Goal: Task Accomplishment & Management: Complete application form

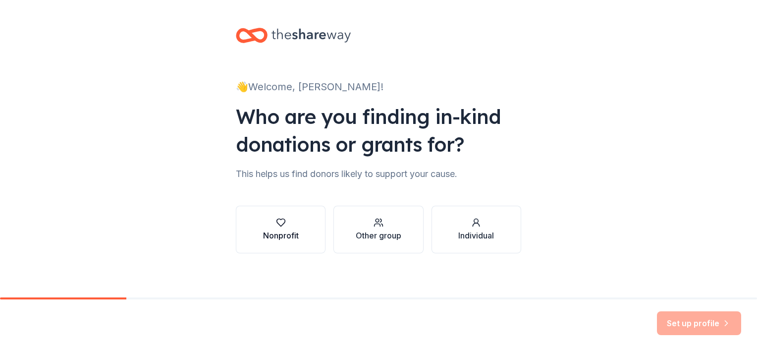
click at [307, 244] on button "Nonprofit" at bounding box center [281, 230] width 90 height 48
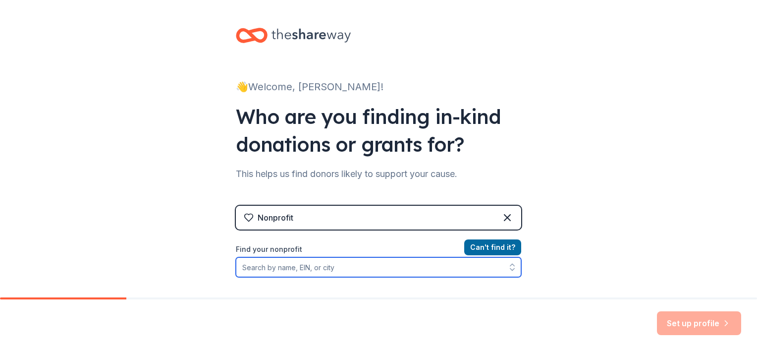
click at [355, 264] on input "Find your nonprofit" at bounding box center [378, 267] width 285 height 20
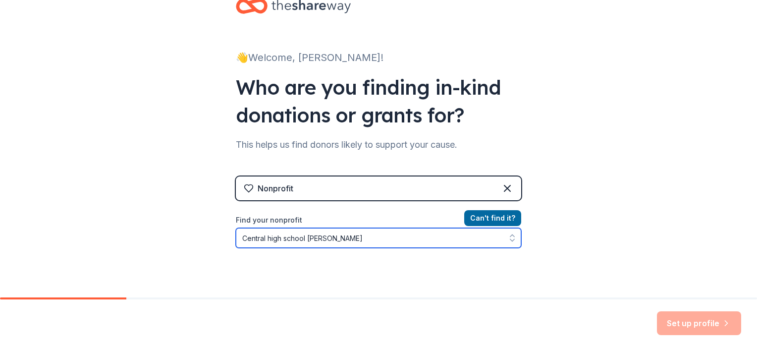
drag, startPoint x: 333, startPoint y: 238, endPoint x: 198, endPoint y: 232, distance: 134.4
click at [198, 232] on div "👋 Welcome, [PERSON_NAME]! Who are you finding in-kind donations or grants for? …" at bounding box center [378, 183] width 757 height 424
type input "he"
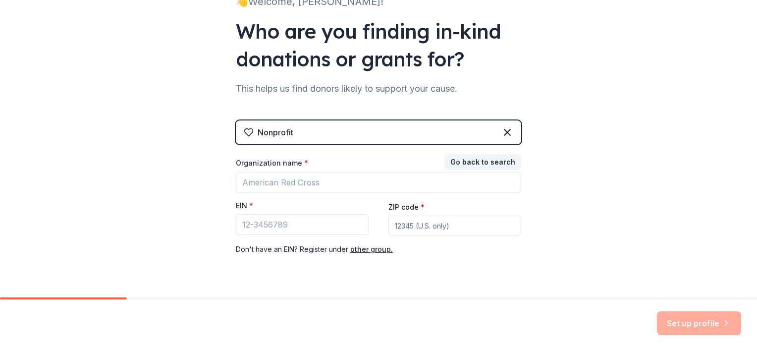
scroll to position [98, 0]
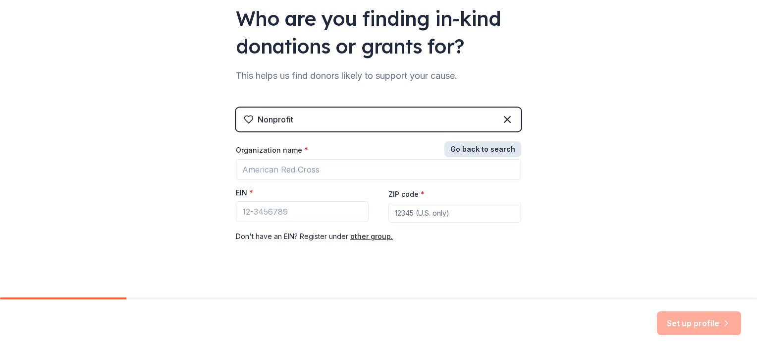
click at [461, 149] on button "Go back to search" at bounding box center [483, 149] width 77 height 16
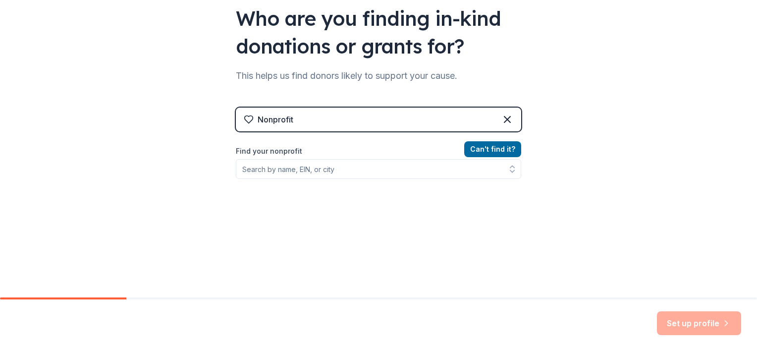
click at [292, 179] on div "Can ' t find it? Find your nonprofit" at bounding box center [378, 200] width 285 height 115
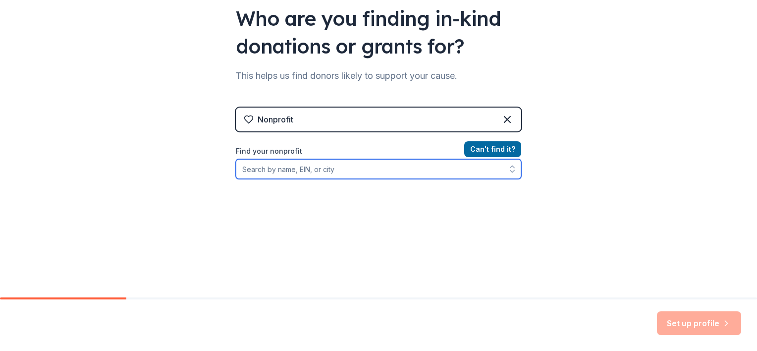
click at [278, 170] on input "Find your nonprofit" at bounding box center [378, 169] width 285 height 20
type input "[US_EMPLOYER_IDENTIFICATION_NUMBER]"
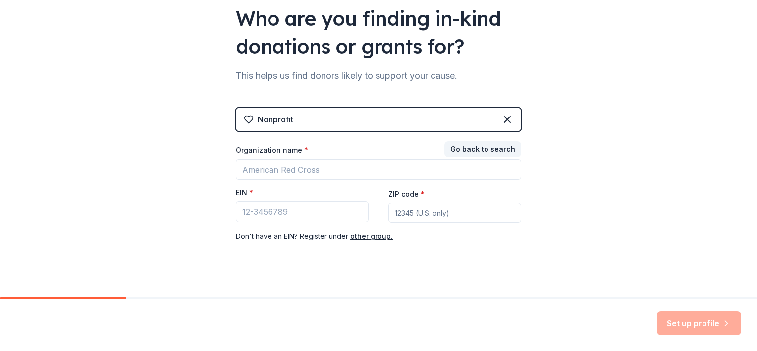
click at [436, 187] on div "Go back to search Organization name * EIN * ZIP code * Don ' t have an EIN? Reg…" at bounding box center [378, 192] width 285 height 99
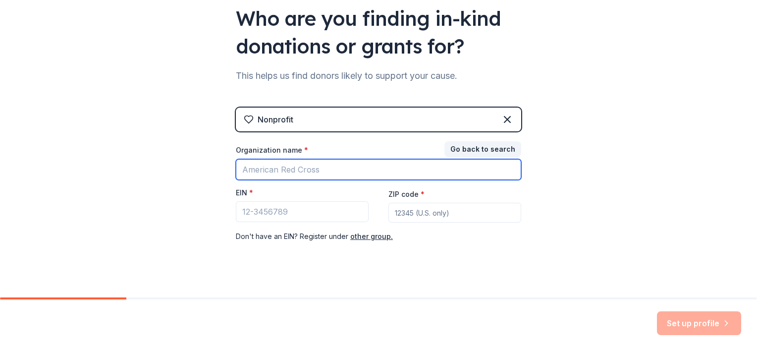
click at [322, 165] on input "Organization name *" at bounding box center [378, 169] width 285 height 21
type input "[GEOGRAPHIC_DATA]"
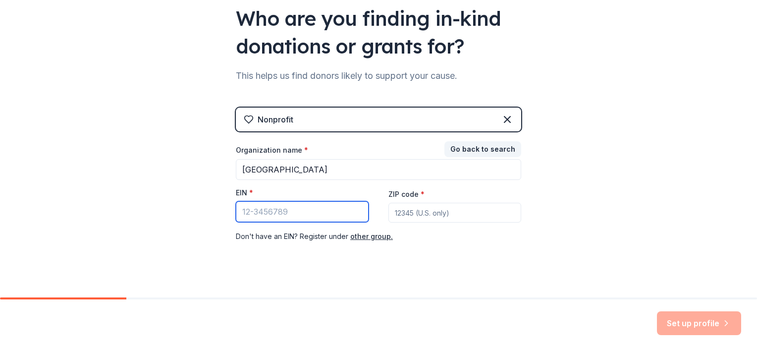
click at [284, 212] on input "EIN *" at bounding box center [302, 211] width 133 height 21
type input "[US_EMPLOYER_IDENTIFICATION_NUMBER]"
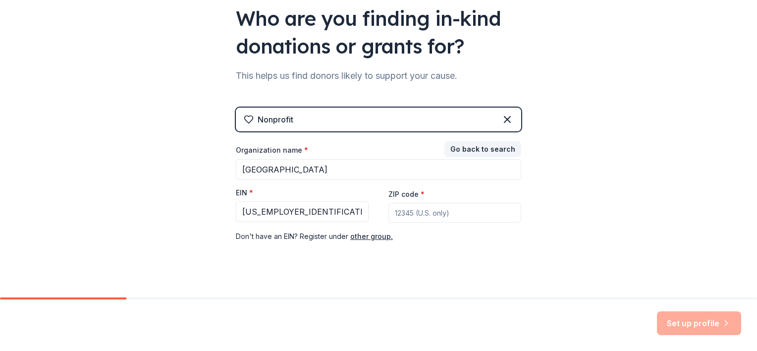
click at [412, 204] on input "ZIP code *" at bounding box center [455, 213] width 133 height 20
type input "34601"
click at [615, 188] on div "👋 Welcome, [PERSON_NAME]! Who are you finding in-kind donations or grants for? …" at bounding box center [378, 106] width 757 height 408
click at [704, 321] on button "Set up profile" at bounding box center [699, 323] width 84 height 24
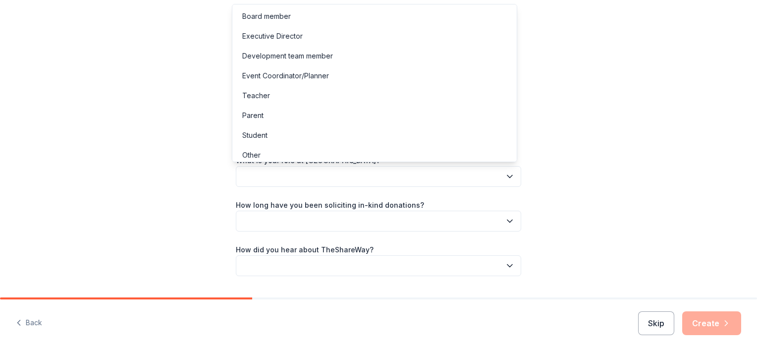
click at [404, 181] on button "button" at bounding box center [378, 176] width 285 height 21
click at [272, 91] on div "Teacher" at bounding box center [374, 96] width 281 height 20
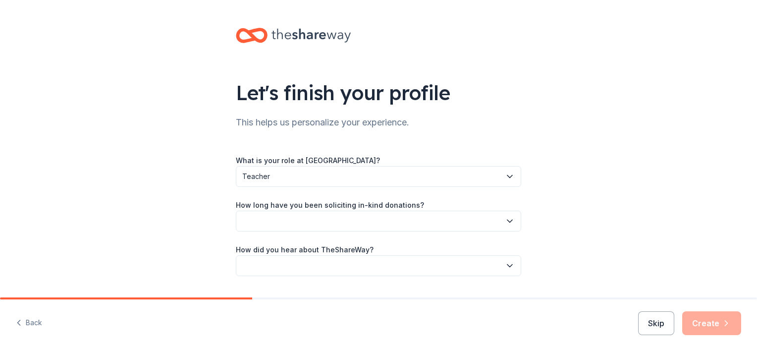
scroll to position [26, 0]
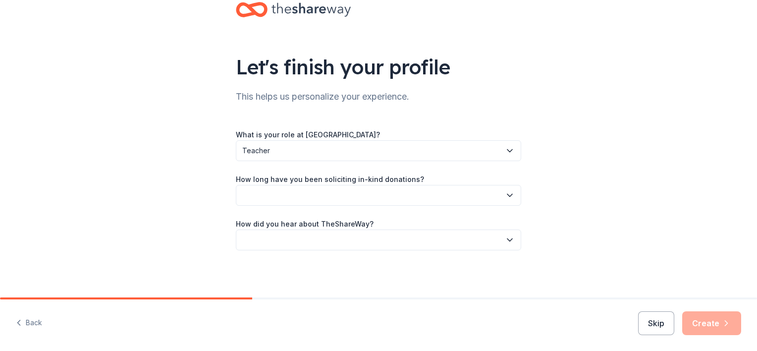
click at [438, 194] on button "button" at bounding box center [378, 195] width 285 height 21
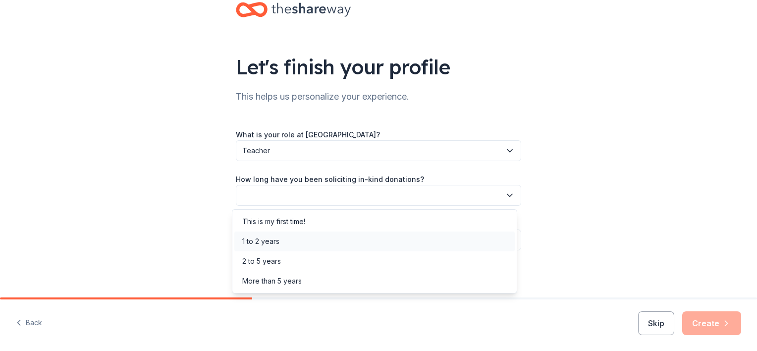
click at [274, 243] on div "1 to 2 years" at bounding box center [260, 241] width 37 height 12
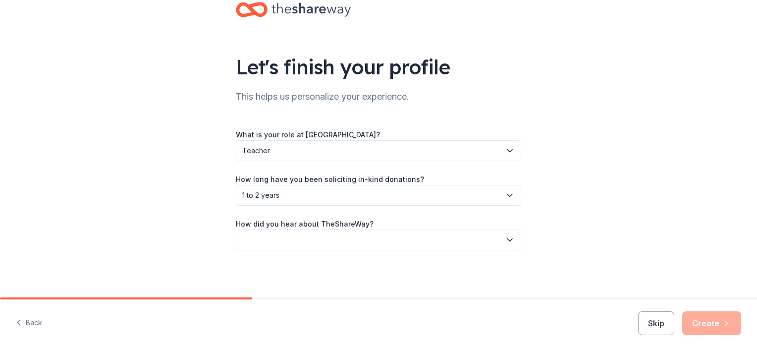
click at [371, 245] on button "button" at bounding box center [378, 239] width 285 height 21
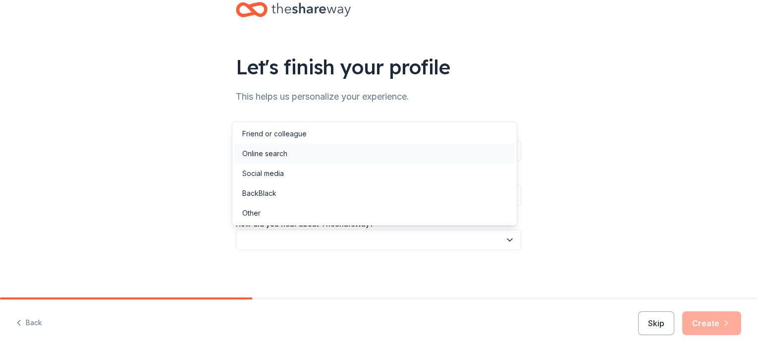
click at [279, 155] on div "Online search" at bounding box center [264, 154] width 45 height 12
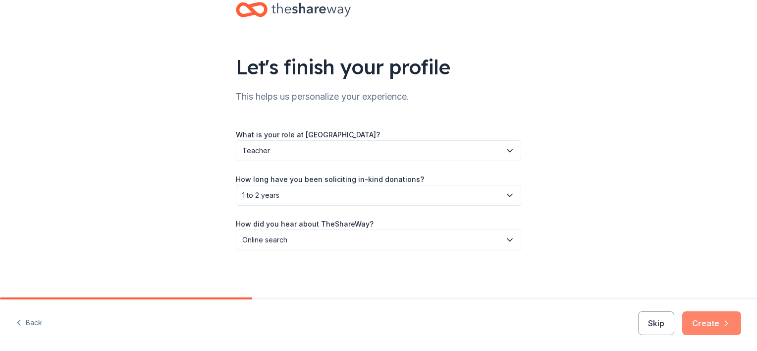
click at [712, 326] on button "Create" at bounding box center [711, 323] width 59 height 24
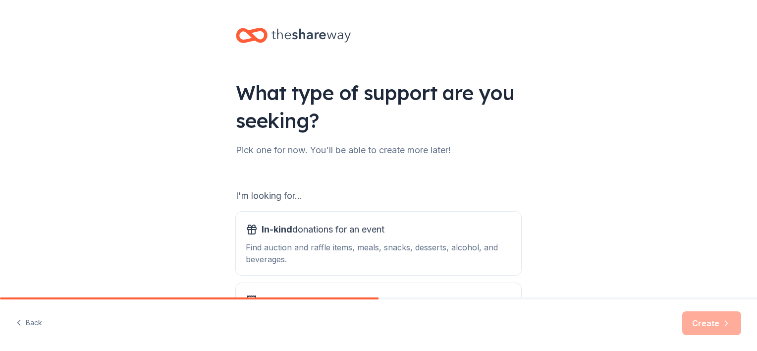
scroll to position [103, 0]
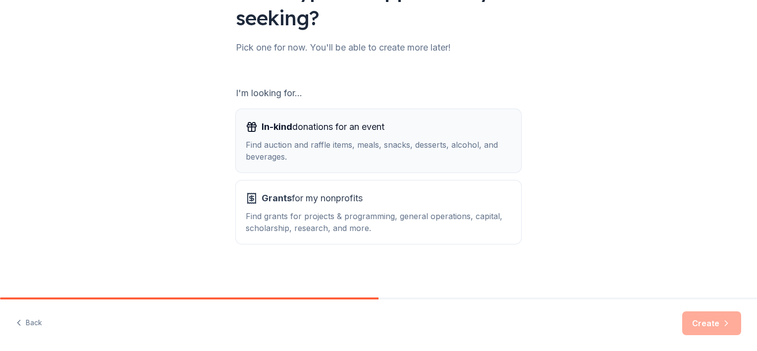
click at [396, 141] on div "Find auction and raffle items, meals, snacks, desserts, alcohol, and beverages." at bounding box center [379, 151] width 266 height 24
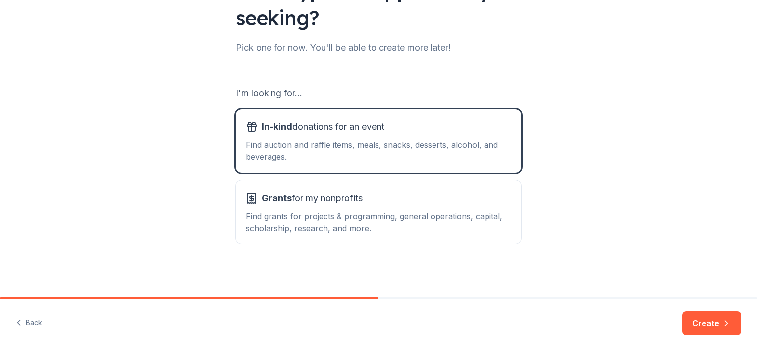
drag, startPoint x: 719, startPoint y: 325, endPoint x: 615, endPoint y: 62, distance: 282.5
click at [615, 62] on div "What type of support are you seeking? Pick one for now. You'll be able to creat…" at bounding box center [378, 97] width 757 height 400
click at [710, 325] on button "Create" at bounding box center [711, 323] width 59 height 24
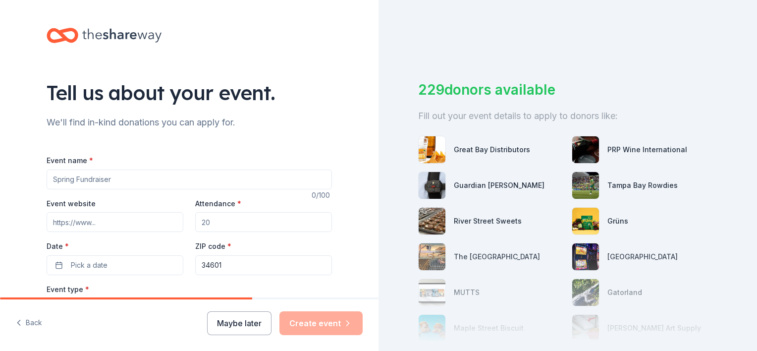
click at [159, 170] on input "Event name *" at bounding box center [189, 179] width 285 height 20
type input "Inter-battalion competition"
click at [228, 217] on input "Attendance *" at bounding box center [263, 222] width 137 height 20
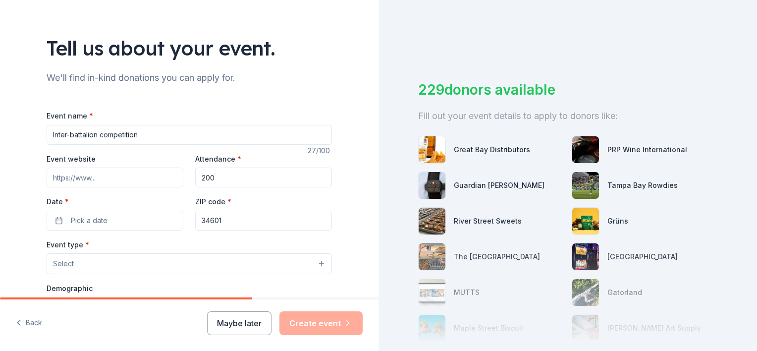
scroll to position [97, 0]
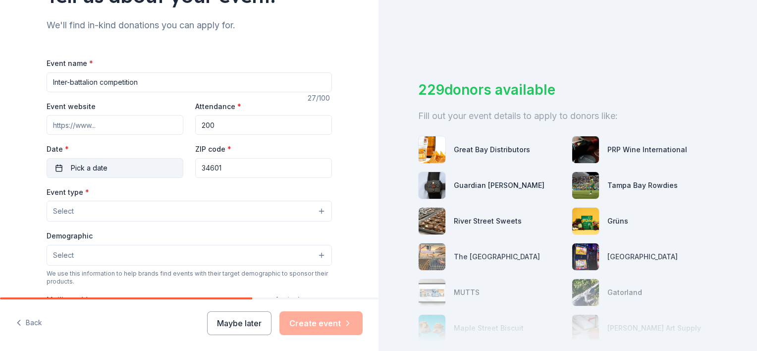
type input "200"
click at [93, 163] on span "Pick a date" at bounding box center [89, 168] width 37 height 12
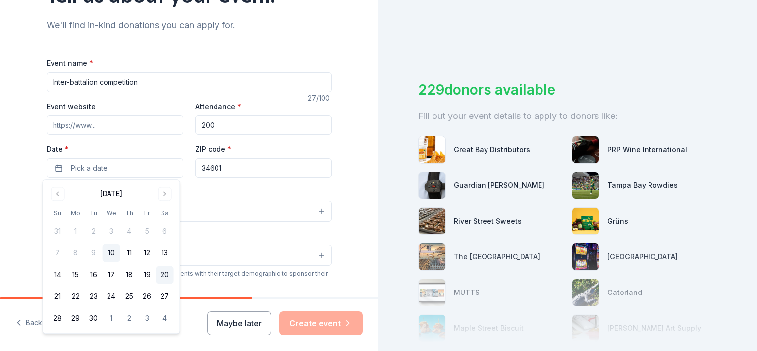
click at [167, 276] on button "20" at bounding box center [165, 275] width 18 height 18
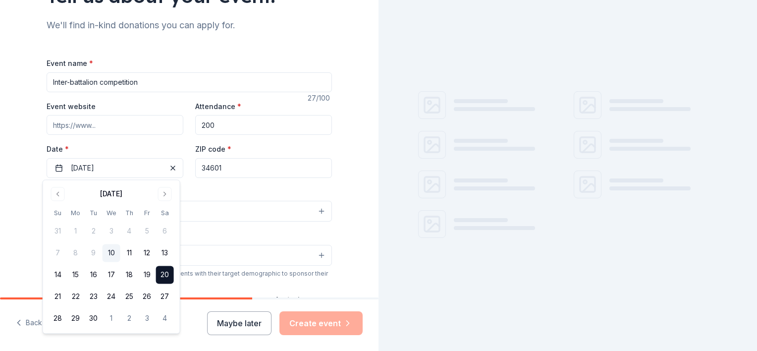
click at [147, 150] on label "Date *" at bounding box center [115, 149] width 137 height 10
click at [147, 158] on button "[DATE]" at bounding box center [115, 168] width 137 height 20
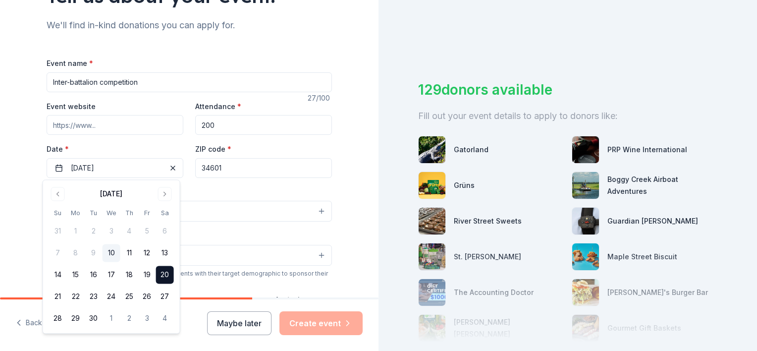
click at [15, 173] on div "Tell us about your event. We'll find in-kind donations you can apply for. Event…" at bounding box center [189, 233] width 379 height 660
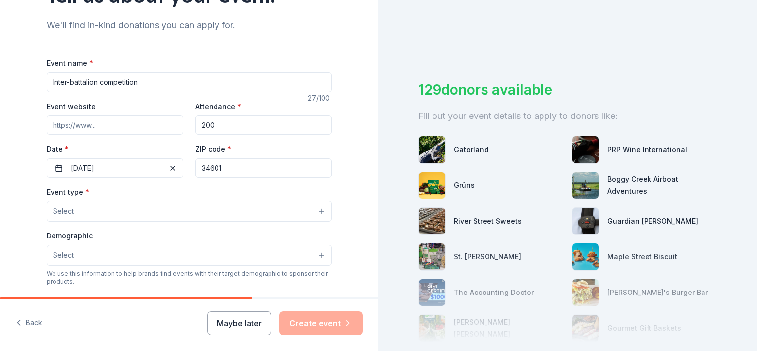
click at [226, 168] on input "34601" at bounding box center [263, 168] width 137 height 20
type input "34613"
click at [353, 156] on div "Tell us about your event. We'll find in-kind donations you can apply for. Event…" at bounding box center [189, 233] width 379 height 660
click at [278, 211] on button "Select" at bounding box center [189, 211] width 285 height 21
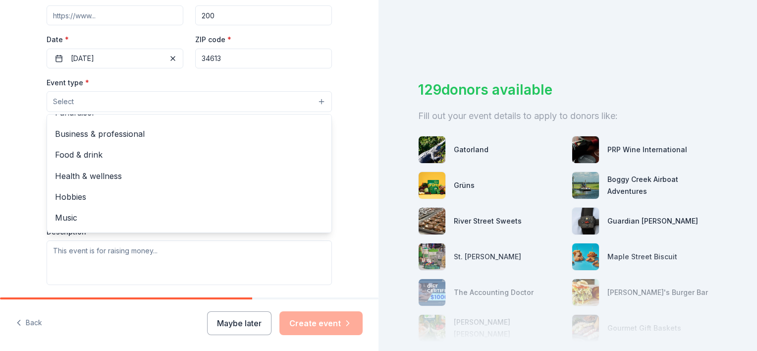
scroll to position [33, 0]
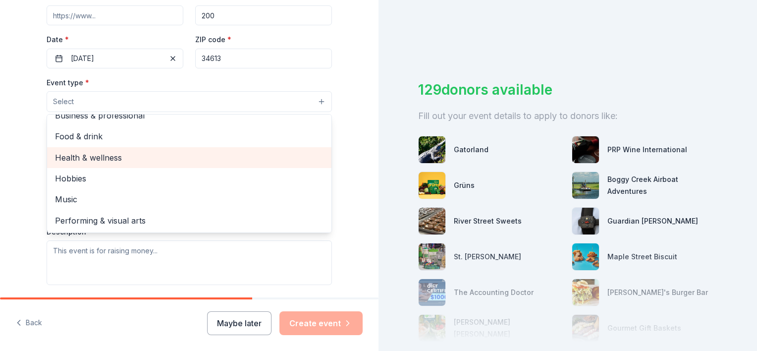
click at [68, 155] on span "Health & wellness" at bounding box center [189, 157] width 269 height 13
click at [68, 155] on span "Food & drink" at bounding box center [189, 158] width 269 height 13
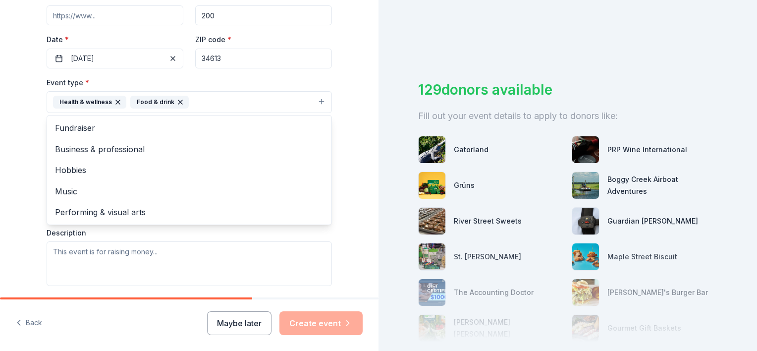
click at [176, 104] on icon "button" at bounding box center [180, 102] width 8 height 8
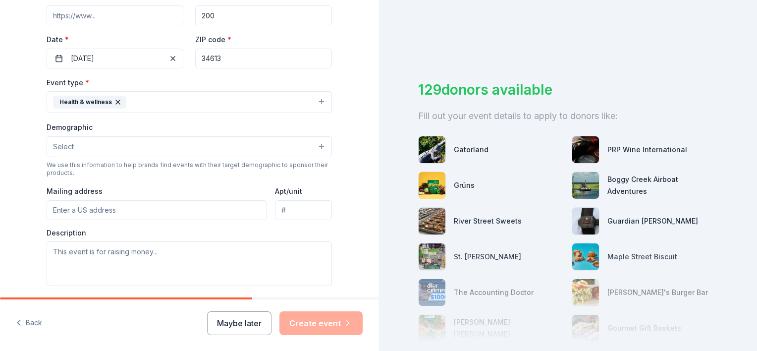
click at [98, 142] on button "Select" at bounding box center [189, 146] width 285 height 21
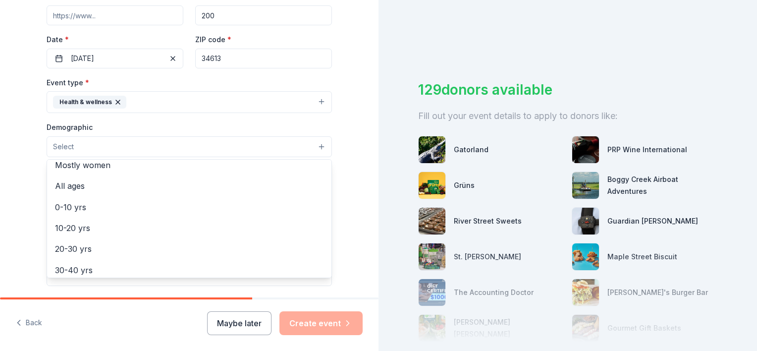
scroll to position [63, 0]
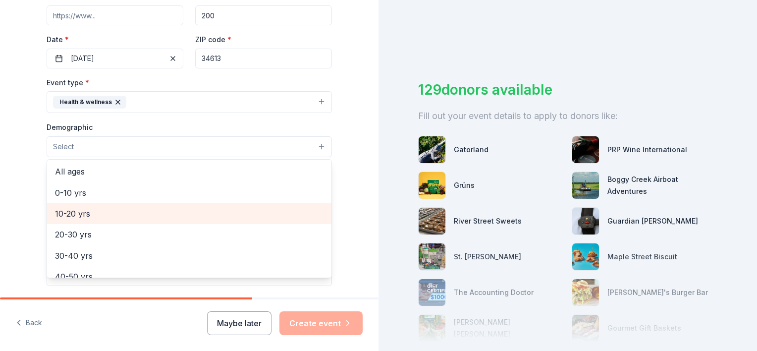
click at [101, 205] on div "10-20 yrs" at bounding box center [189, 213] width 284 height 21
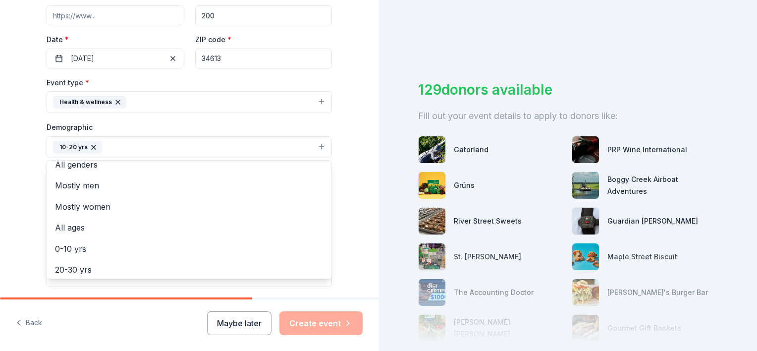
scroll to position [0, 0]
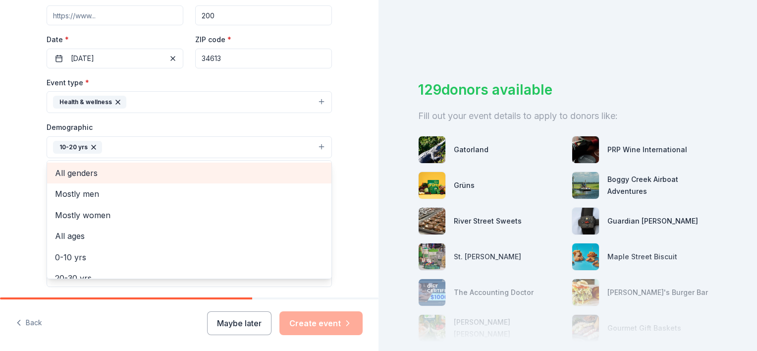
click at [87, 180] on div "All genders" at bounding box center [189, 173] width 284 height 21
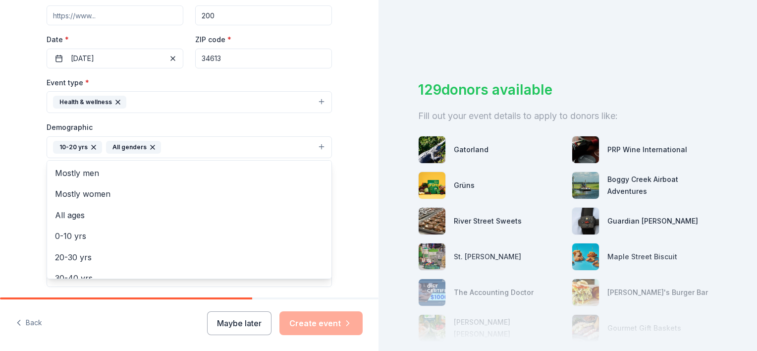
click at [4, 201] on div "Tell us about your event. We'll find in-kind donations you can apply for. Event…" at bounding box center [189, 124] width 379 height 662
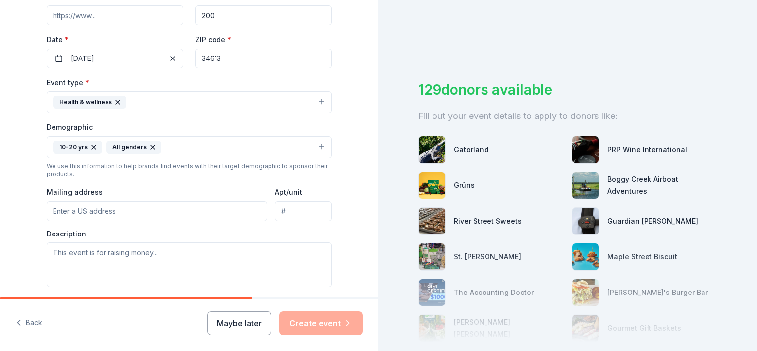
click at [173, 205] on input "Mailing address" at bounding box center [157, 211] width 221 height 20
type input "[STREET_ADDRESS][PERSON_NAME]"
click at [303, 205] on input "[STREET_ADDRESS][PERSON_NAME]" at bounding box center [303, 211] width 57 height 20
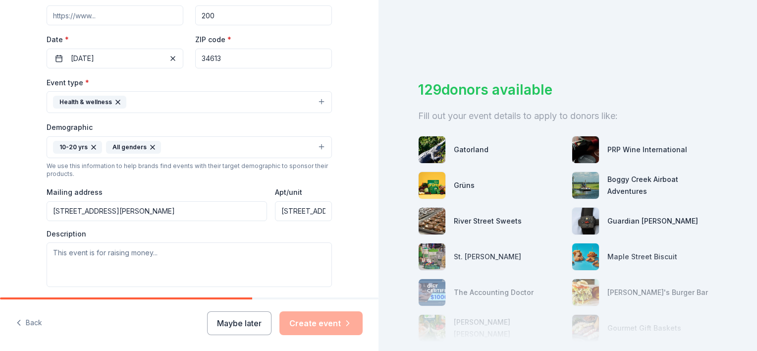
click at [303, 205] on input "[STREET_ADDRESS][PERSON_NAME]" at bounding box center [303, 211] width 57 height 20
click at [175, 261] on textarea at bounding box center [189, 264] width 285 height 45
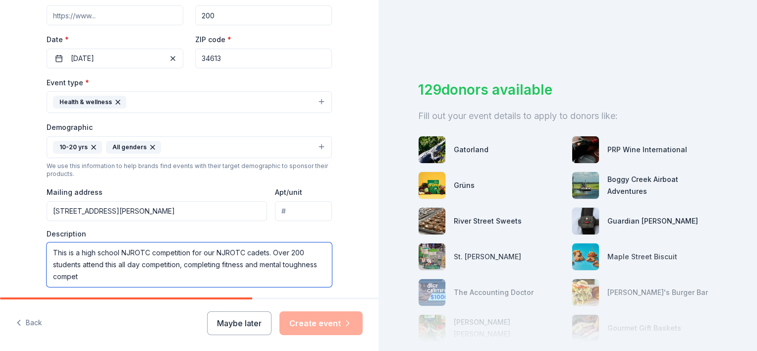
click at [241, 265] on textarea "This is a high school NJROTC competition for our NJROTC cadets. Over 200 studen…" at bounding box center [189, 264] width 285 height 45
click at [156, 276] on textarea "This is a high school NJROTC competition for our NJROTC cadets. Over 200 studen…" at bounding box center [189, 264] width 285 height 45
click at [273, 264] on textarea "This is a high school NJROTC competition for our NJROTC cadets. Over 200 studen…" at bounding box center [189, 264] width 285 height 45
click at [235, 279] on textarea "This is a high school NJROTC competition for our NJROTC cadets. Over 200 studen…" at bounding box center [189, 264] width 285 height 45
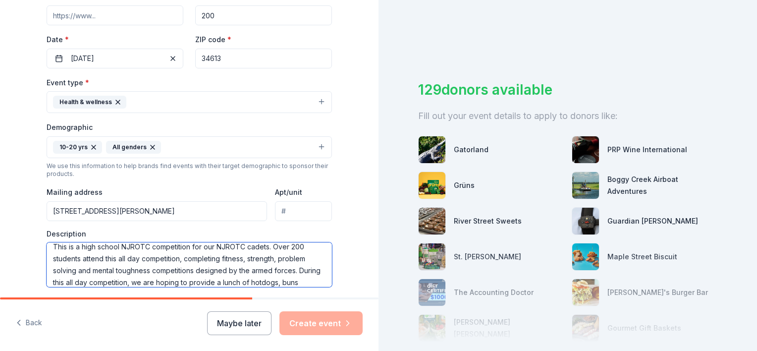
scroll to position [18, 0]
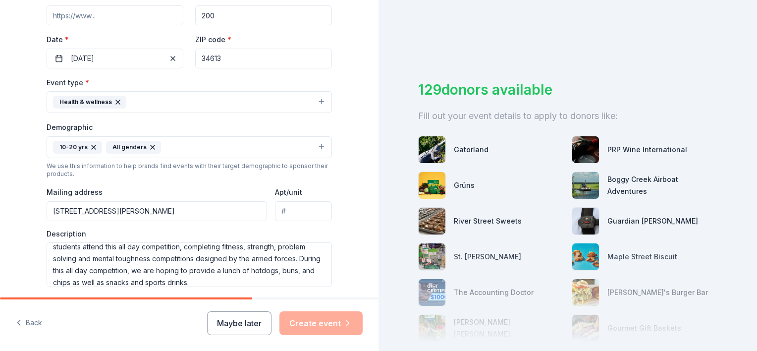
click at [367, 222] on div "Tell us about your event. We'll find in-kind donations you can apply for. Event…" at bounding box center [189, 124] width 379 height 662
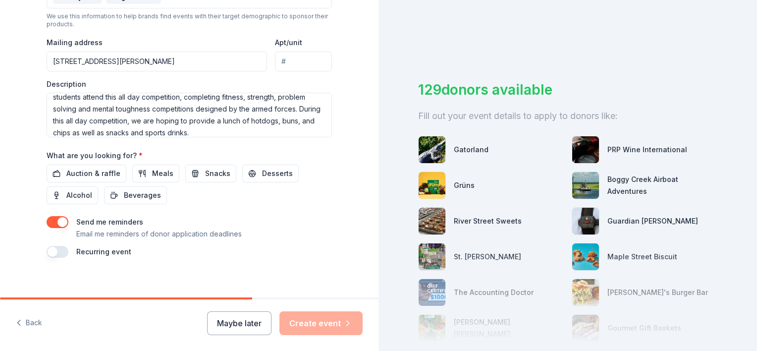
scroll to position [364, 0]
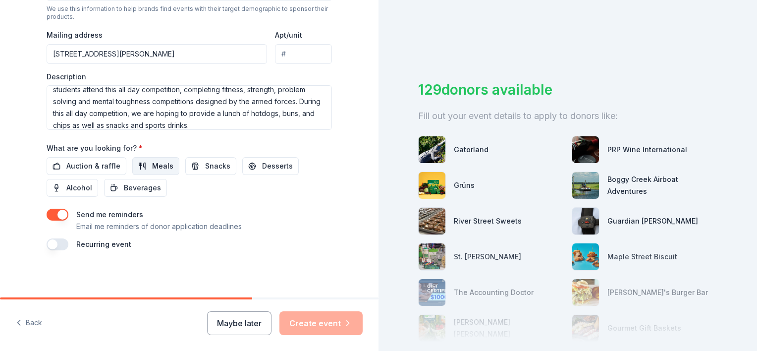
click at [152, 167] on span "Meals" at bounding box center [162, 166] width 21 height 12
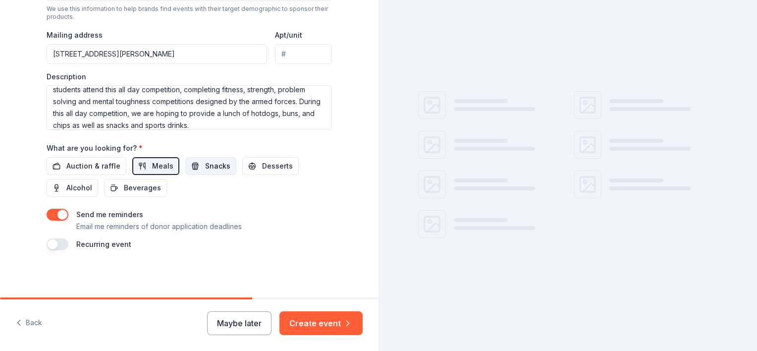
click at [196, 169] on button "Snacks" at bounding box center [210, 166] width 51 height 18
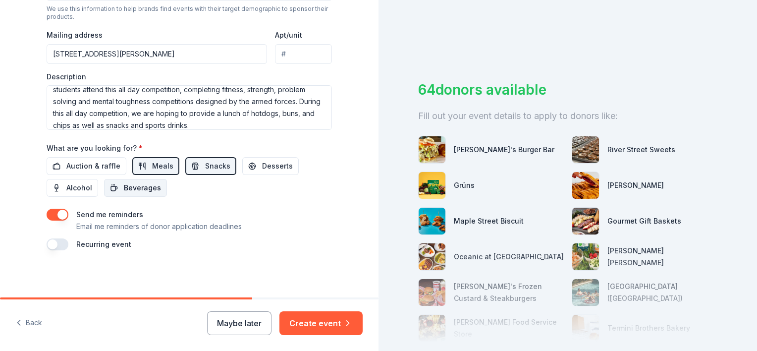
click at [124, 187] on span "Beverages" at bounding box center [142, 188] width 37 height 12
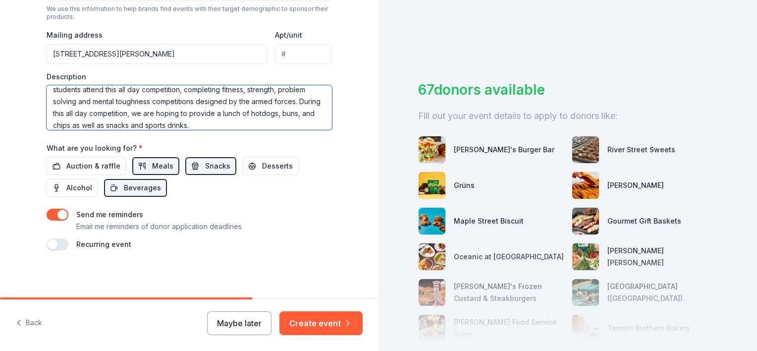
click at [243, 123] on textarea "This is a high school NJROTC competition for our NJROTC cadets. Over 200 studen…" at bounding box center [189, 107] width 285 height 45
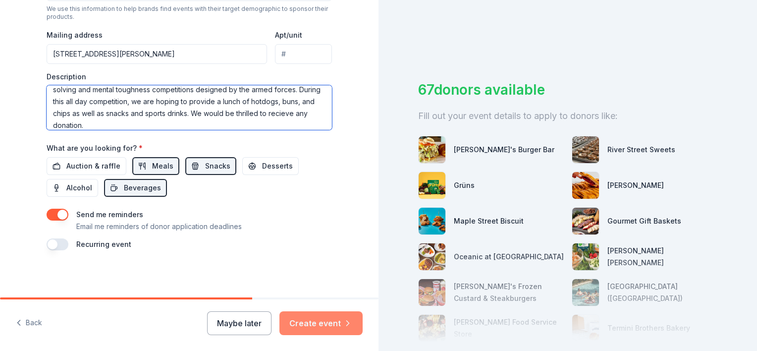
type textarea "This is a high school NJROTC competition for our NJROTC cadets. Over 200 studen…"
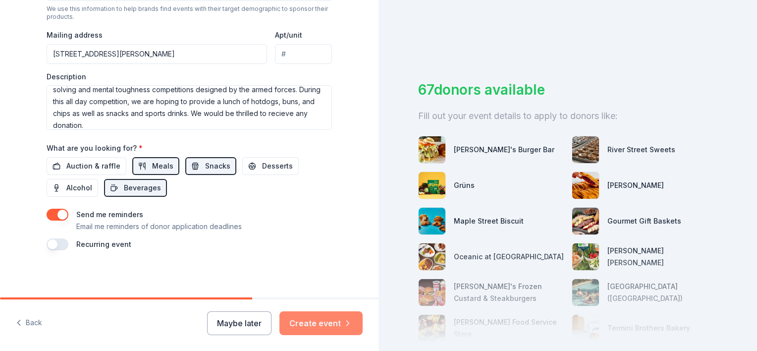
click at [333, 327] on button "Create event" at bounding box center [321, 323] width 83 height 24
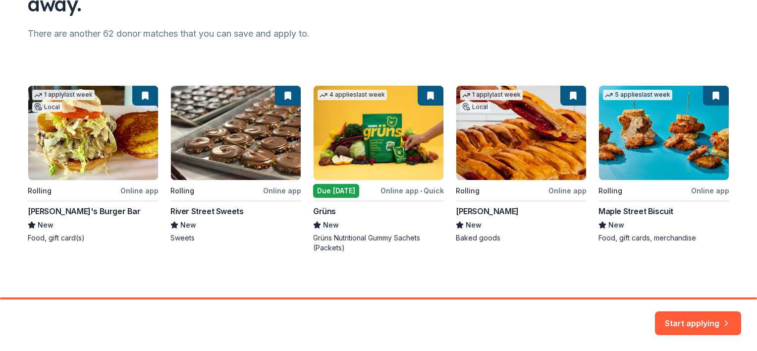
scroll to position [119, 0]
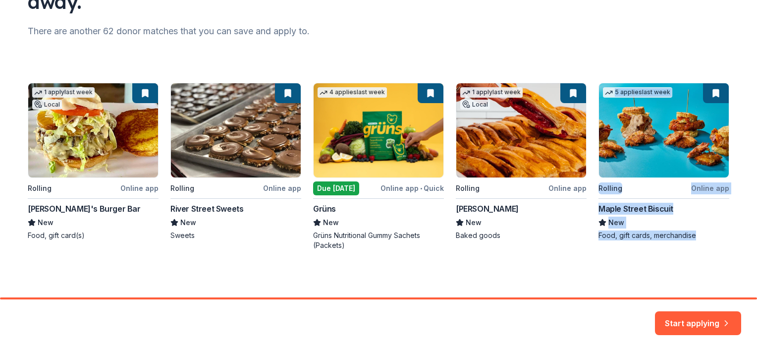
drag, startPoint x: 746, startPoint y: 288, endPoint x: 759, endPoint y: 164, distance: 125.1
click at [757, 164] on html "Here are your top matches. They're saved to help you start applying right away.…" at bounding box center [378, 175] width 757 height 351
drag, startPoint x: 759, startPoint y: 164, endPoint x: 662, endPoint y: 33, distance: 162.3
click at [662, 33] on div "There are another 62 donor matches that you can save and apply to." at bounding box center [379, 31] width 702 height 16
